Goal: Task Accomplishment & Management: Manage account settings

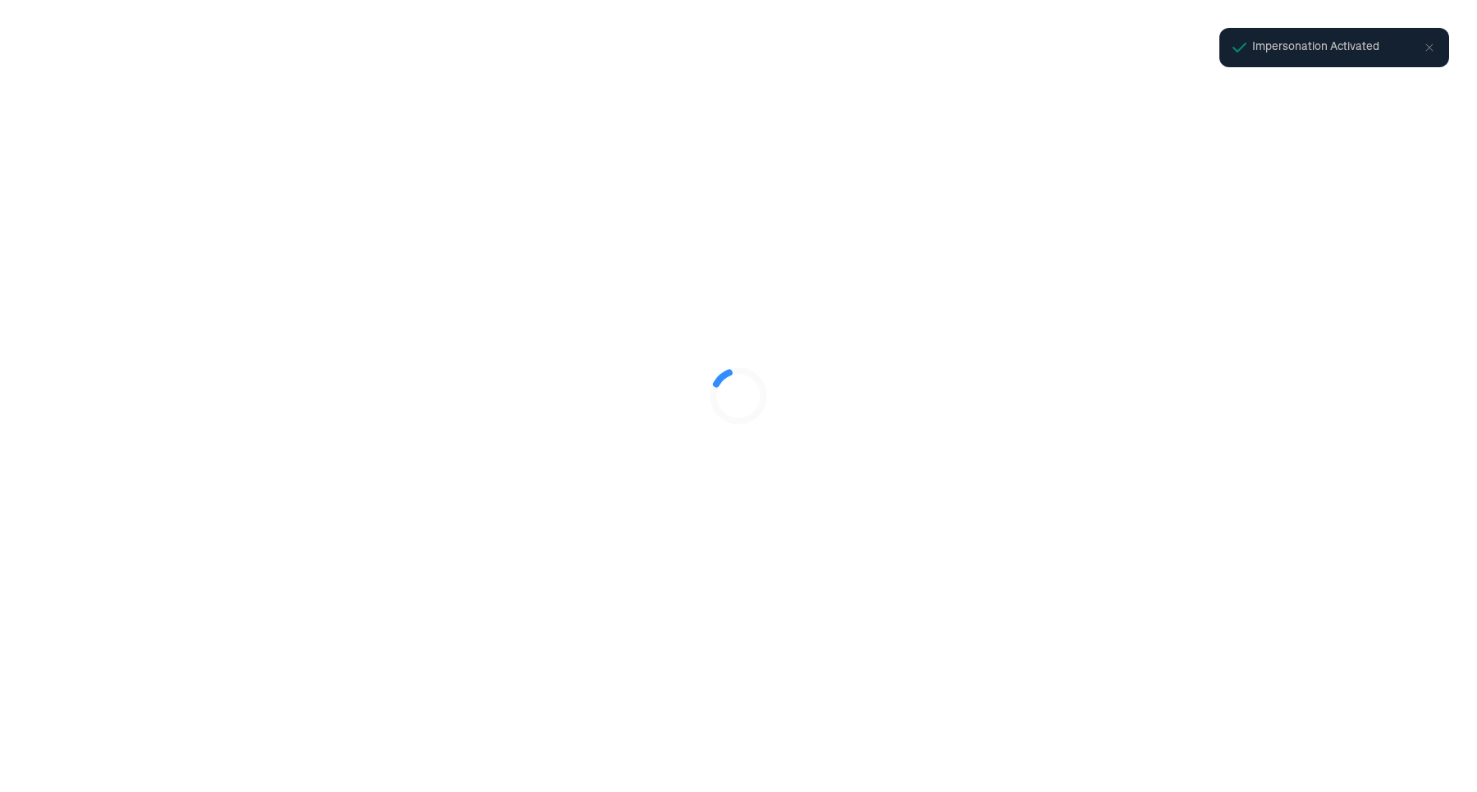
click at [1039, 701] on div at bounding box center [738, 396] width 1477 height 792
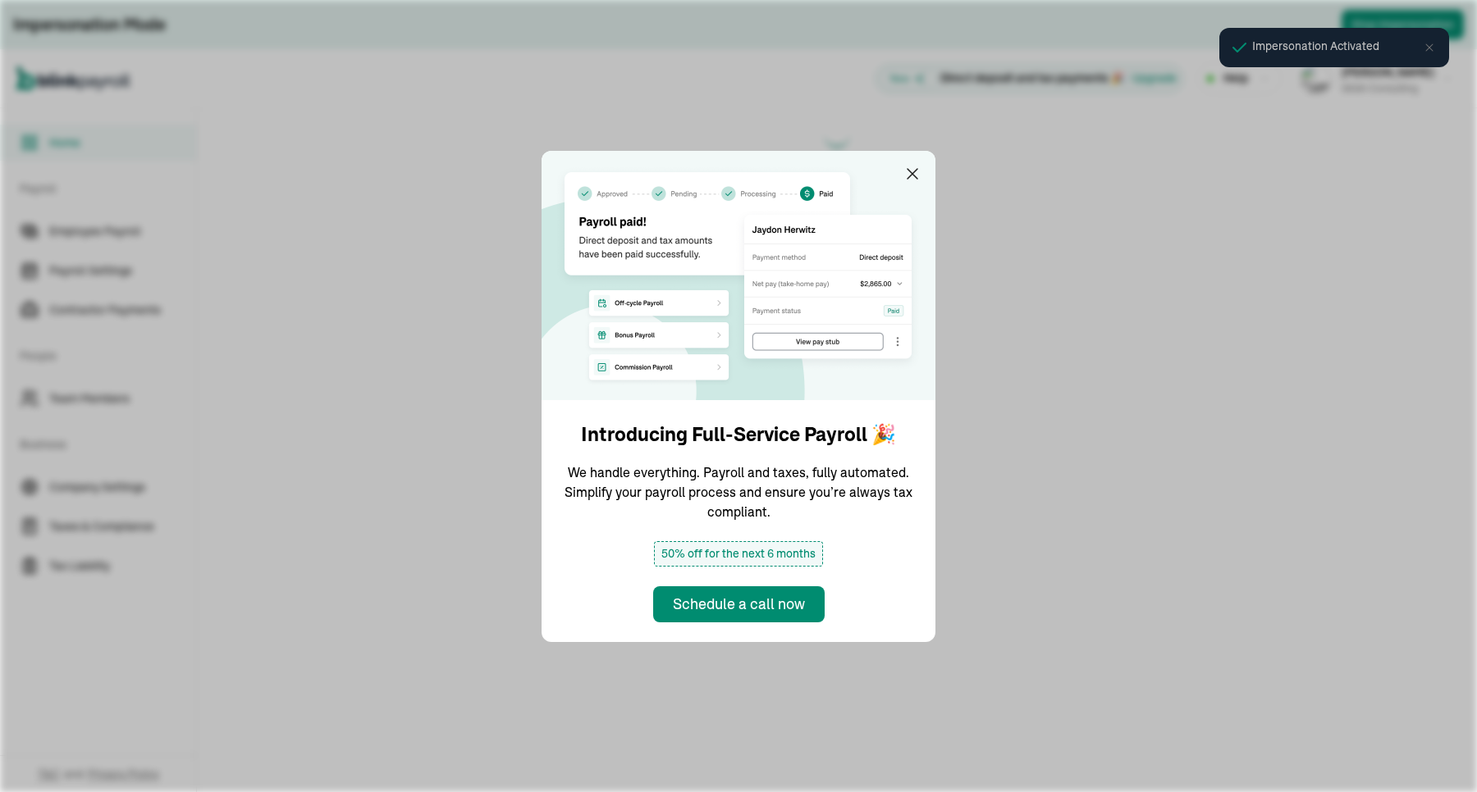
click at [1055, 221] on main at bounding box center [837, 450] width 1280 height 684
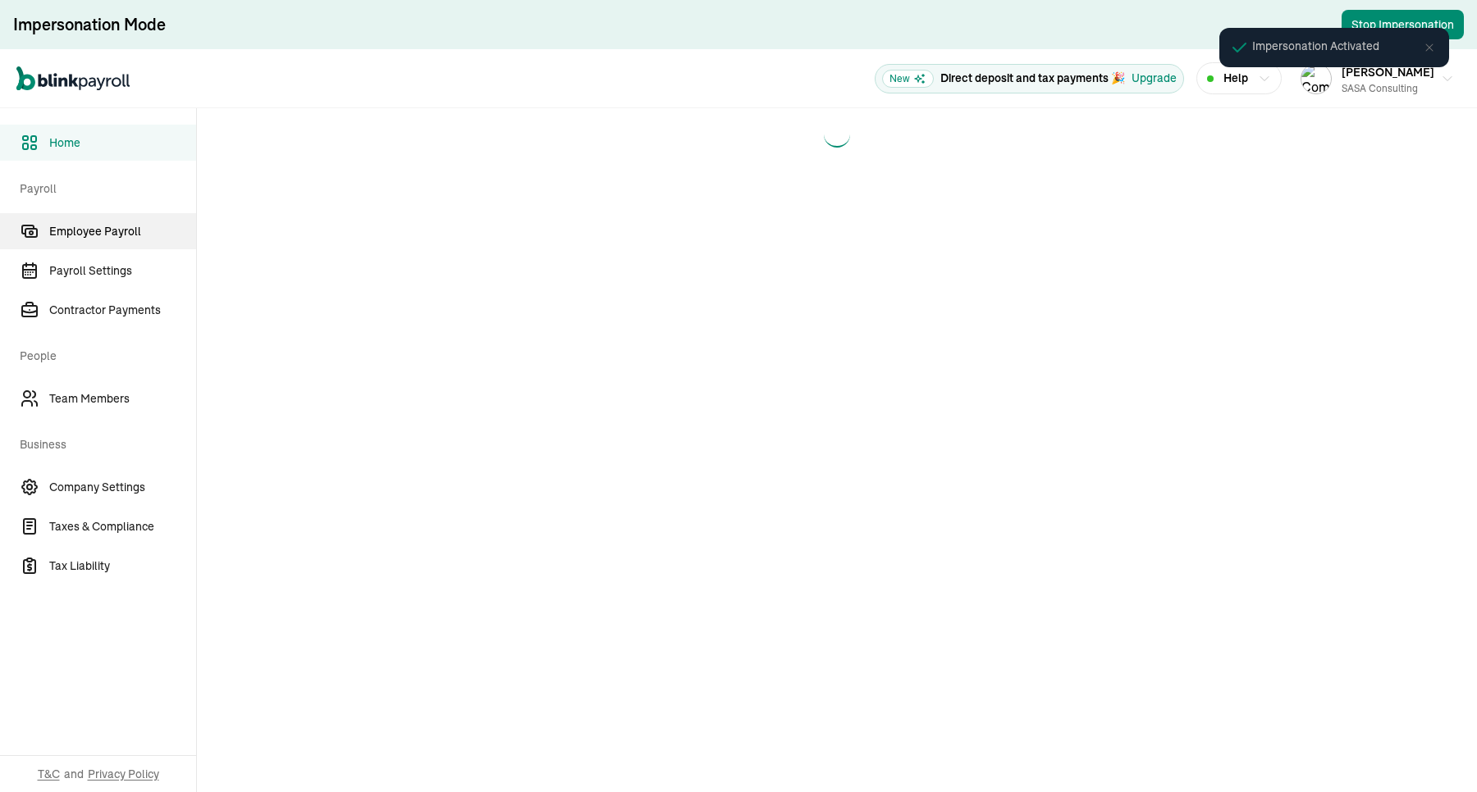
click at [121, 224] on span "Employee Payroll" at bounding box center [122, 231] width 147 height 17
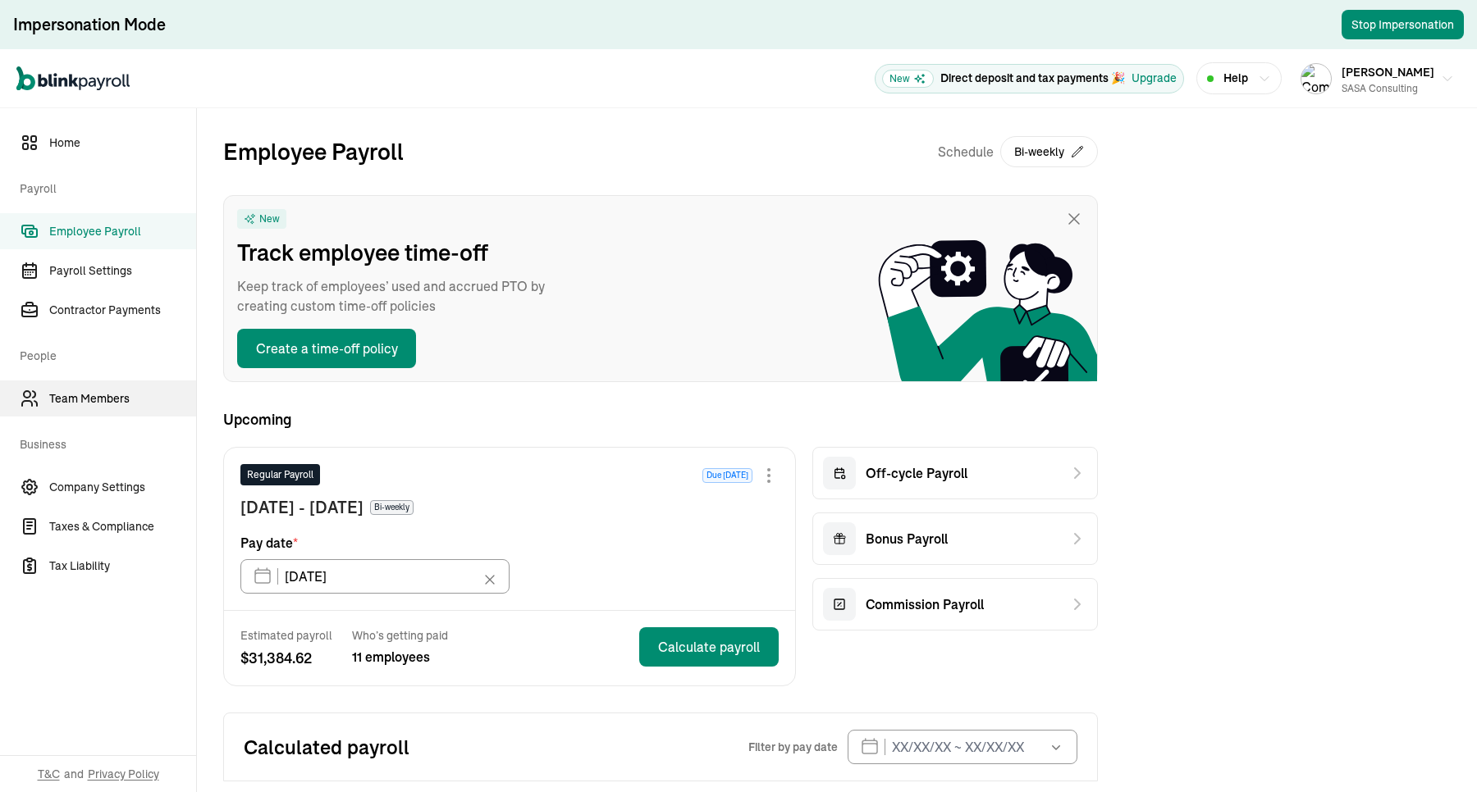
type input "[DATE]"
click at [121, 402] on span "Team Members" at bounding box center [122, 398] width 147 height 17
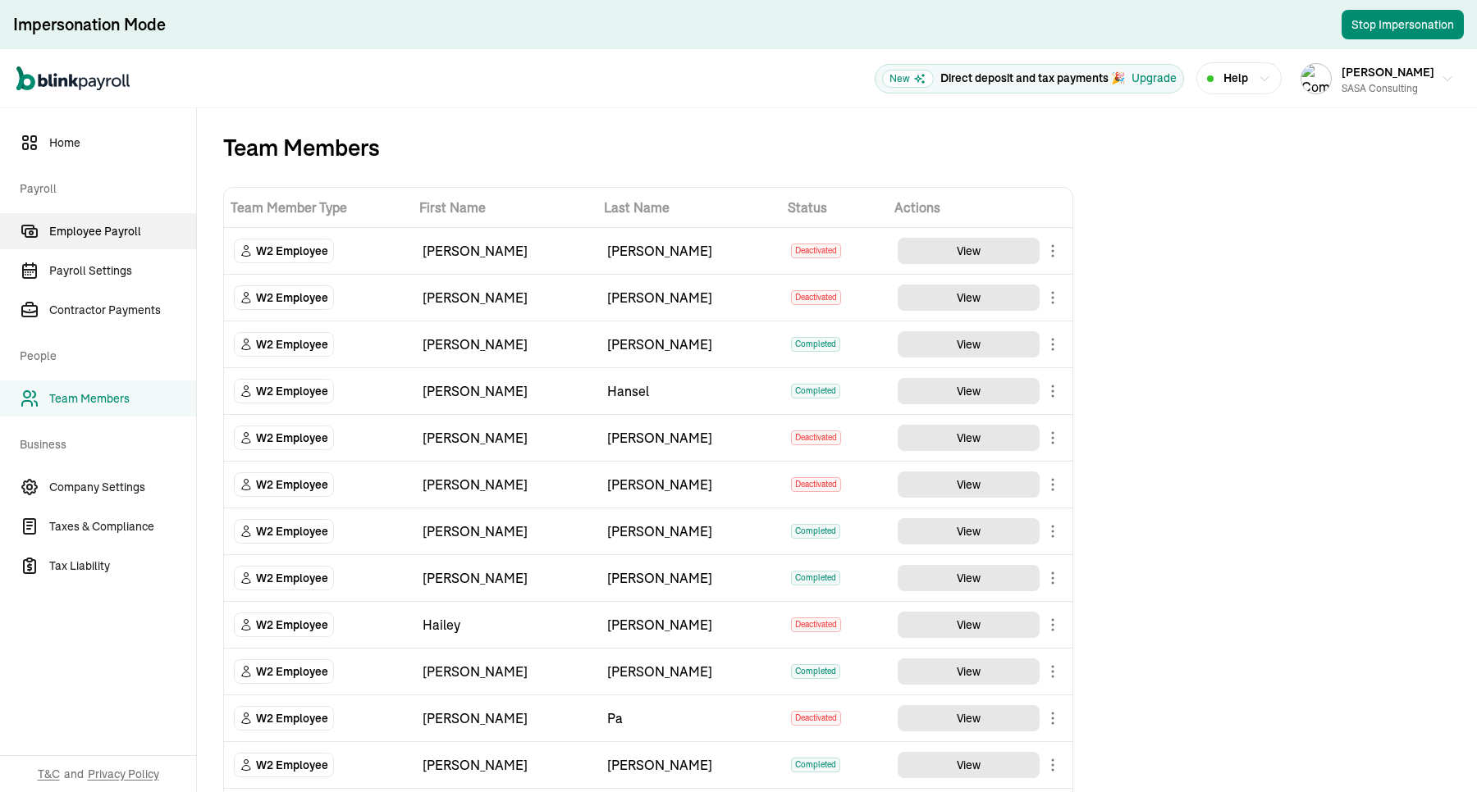
click at [112, 217] on link "Employee Payroll" at bounding box center [98, 231] width 196 height 36
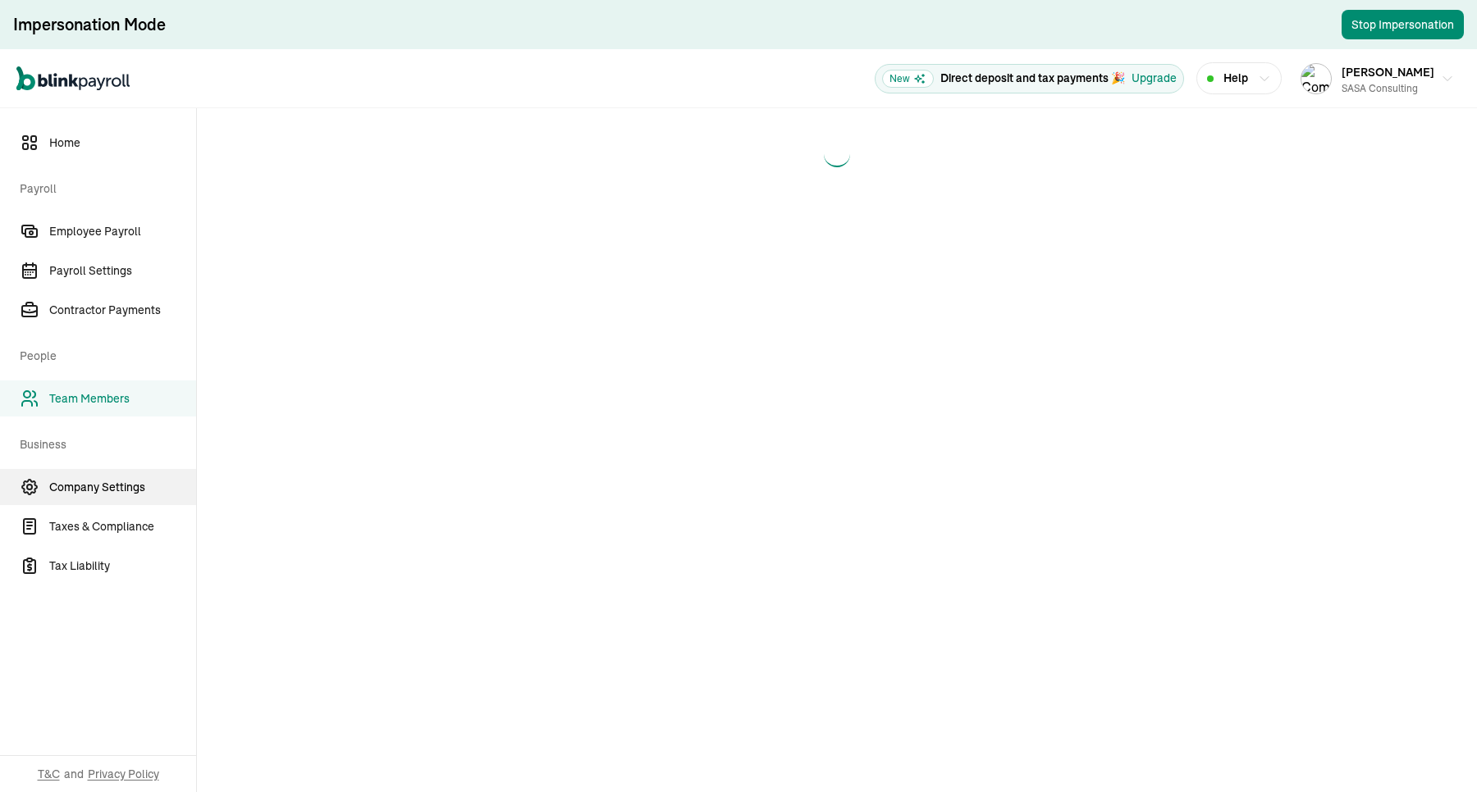
click at [133, 484] on span "Company Settings" at bounding box center [122, 487] width 147 height 17
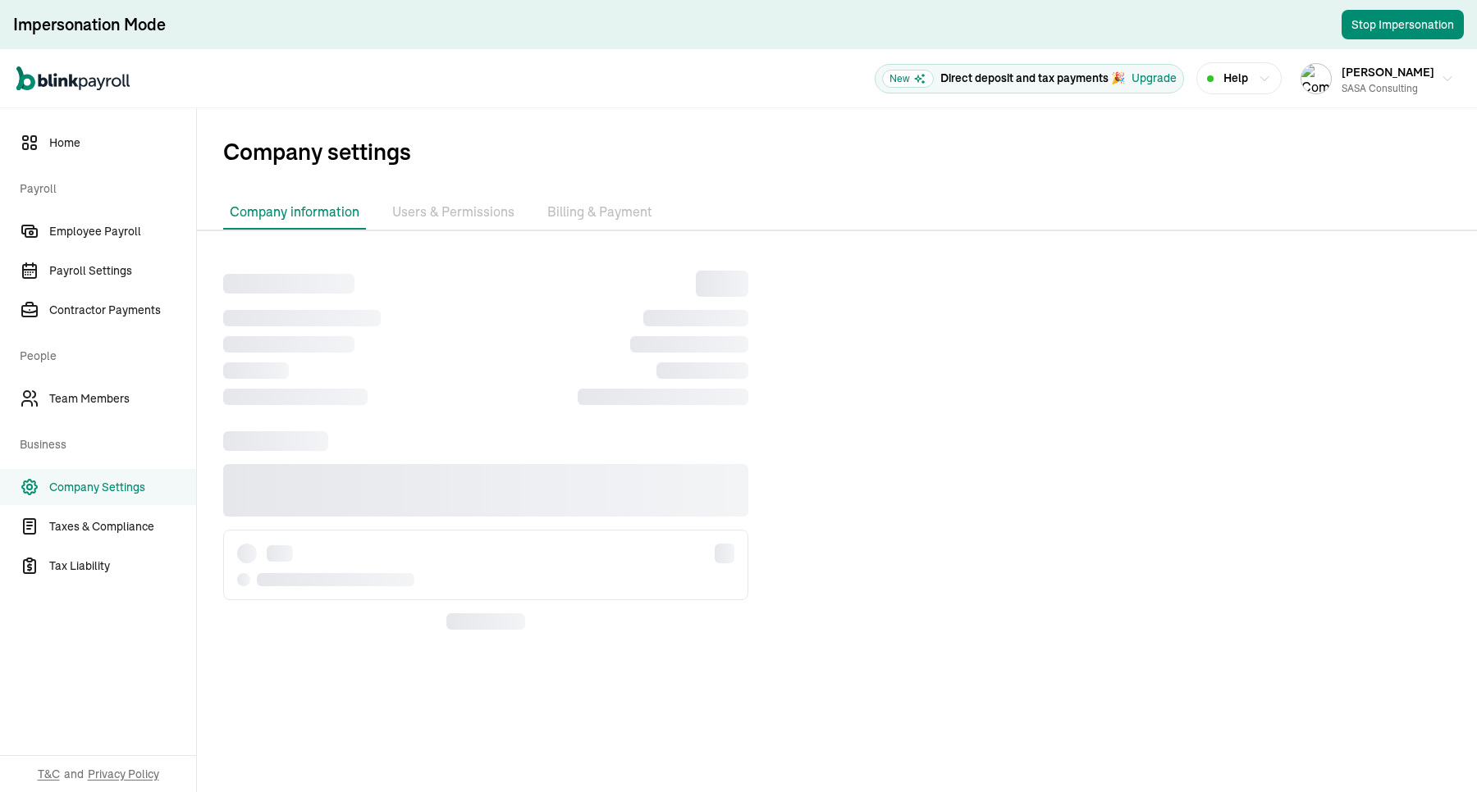
click at [596, 199] on li "Billing & Payment" at bounding box center [600, 212] width 118 height 34
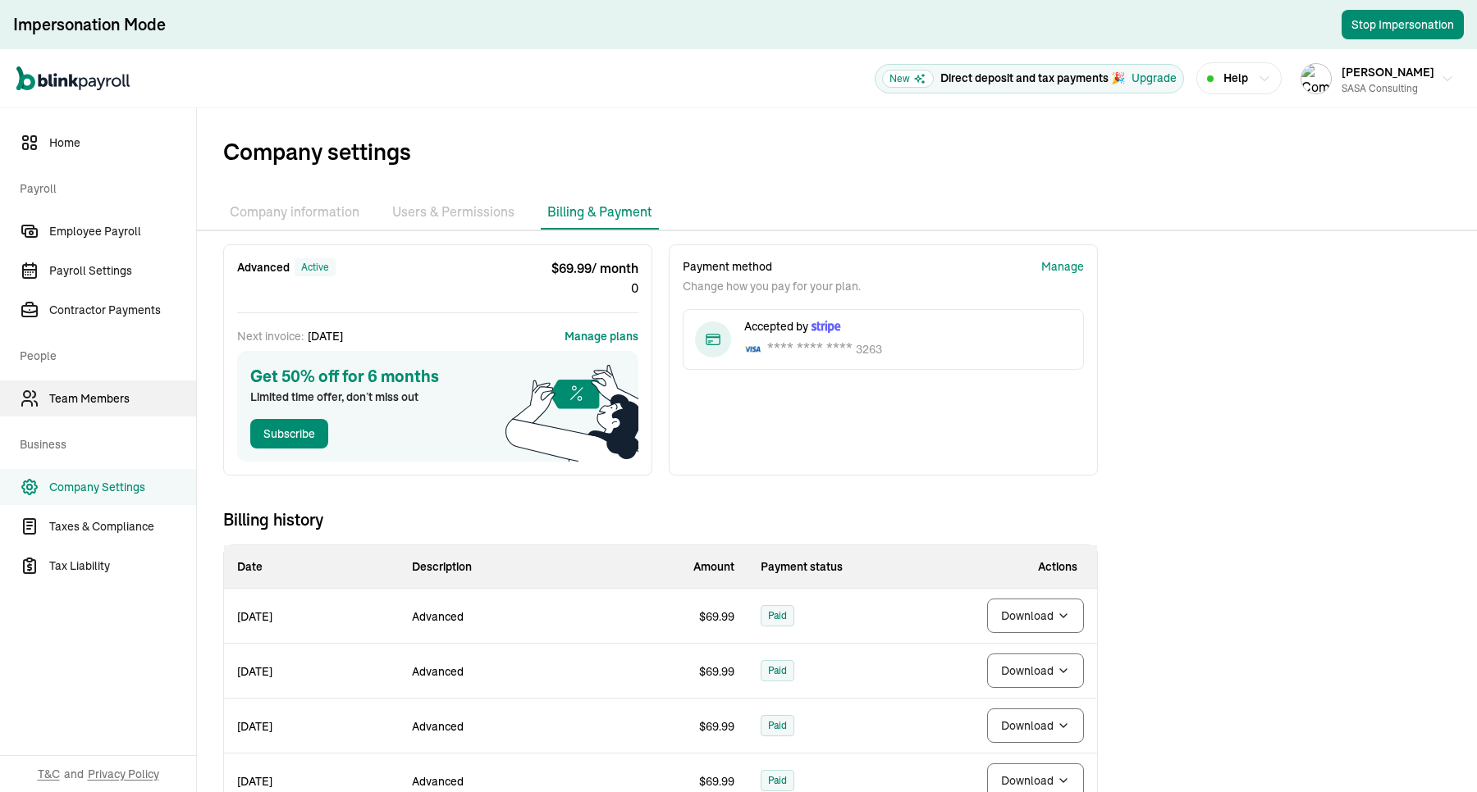
click at [116, 399] on span "Team Members" at bounding box center [122, 398] width 147 height 17
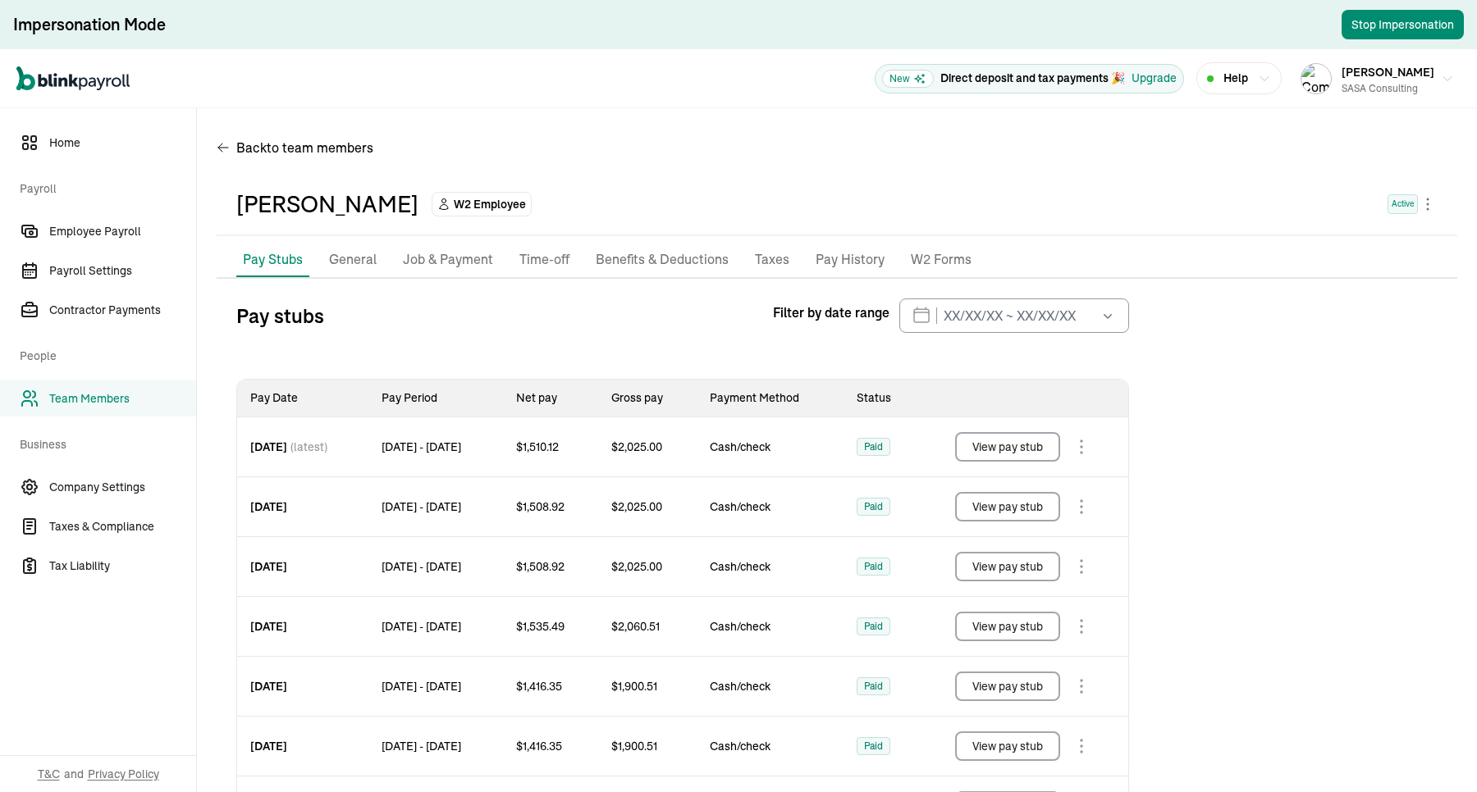
click at [1431, 206] on div "[PERSON_NAME] W2 Employee Active" at bounding box center [837, 205] width 1240 height 62
click at [1411, 202] on body "Impersonation Mode Stop Impersonation Open main menu New Direct deposit and tax…" at bounding box center [738, 396] width 1477 height 792
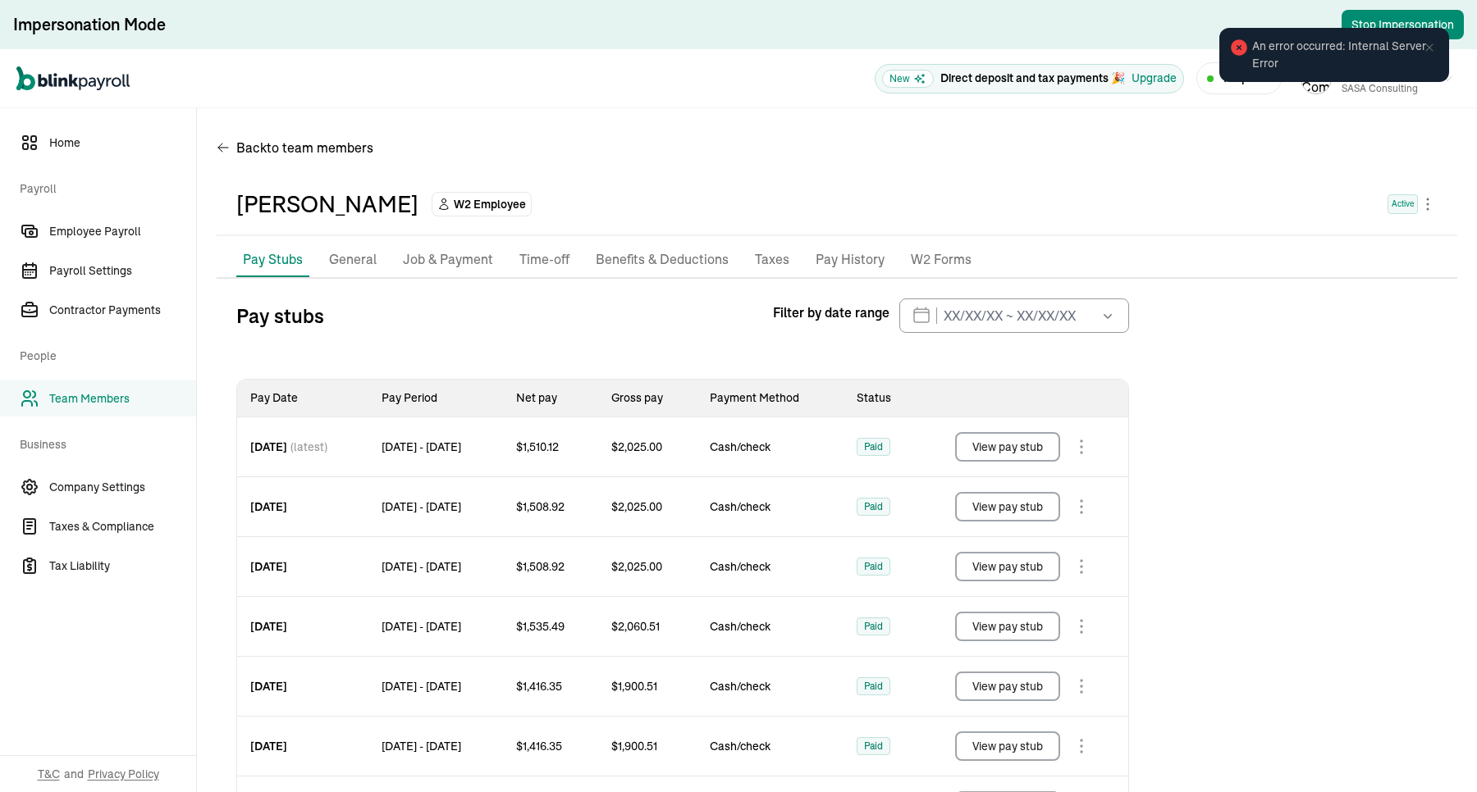
click at [1339, 54] on span "An error occurred: Internal Server Error" at bounding box center [1342, 55] width 180 height 34
click at [1233, 43] on icon at bounding box center [1238, 47] width 16 height 16
click at [1214, 197] on div "[PERSON_NAME] W2 Employee Active" at bounding box center [836, 204] width 1201 height 34
